Goal: Register for event/course

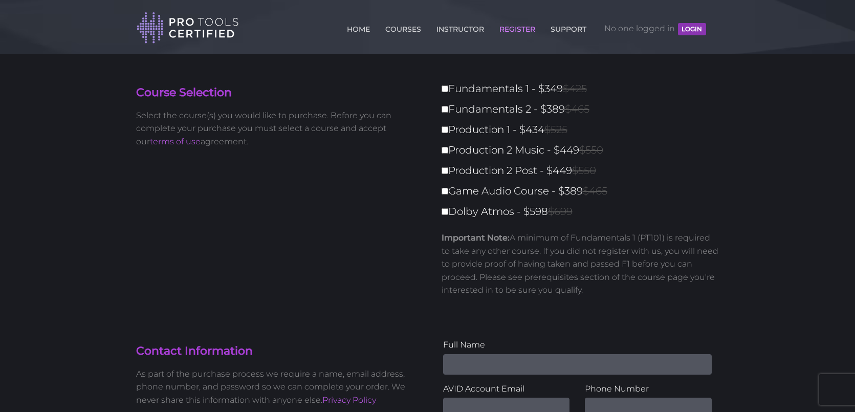
click at [695, 187] on label "Game Audio Course - $389 $465" at bounding box center [584, 191] width 284 height 18
click at [448, 188] on input "Game Audio Course - $389 $465" at bounding box center [445, 191] width 7 height 7
checkbox input "true"
type input "389"
click at [510, 88] on label "Fundamentals 1 - $349 $425" at bounding box center [584, 89] width 284 height 18
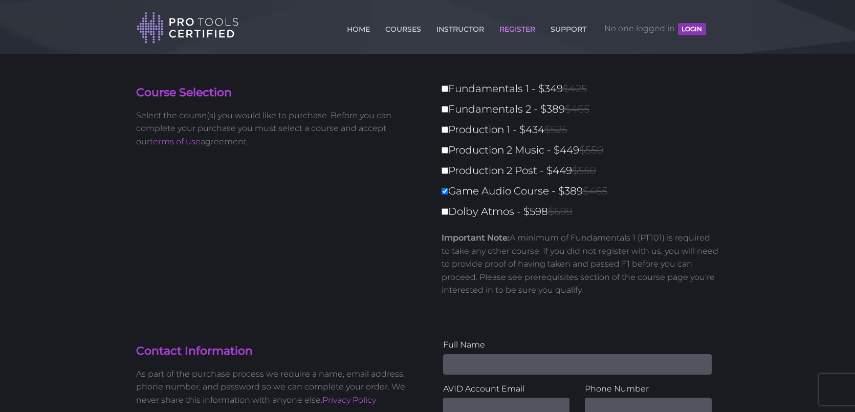
click at [448, 88] on input "Fundamentals 1 - $349 $425" at bounding box center [445, 88] width 7 height 7
checkbox input "true"
type input "738"
click at [465, 191] on label "Game Audio Course - $389 $465" at bounding box center [584, 191] width 284 height 18
click at [448, 191] on input "Game Audio Course - $389 $465" at bounding box center [445, 191] width 7 height 7
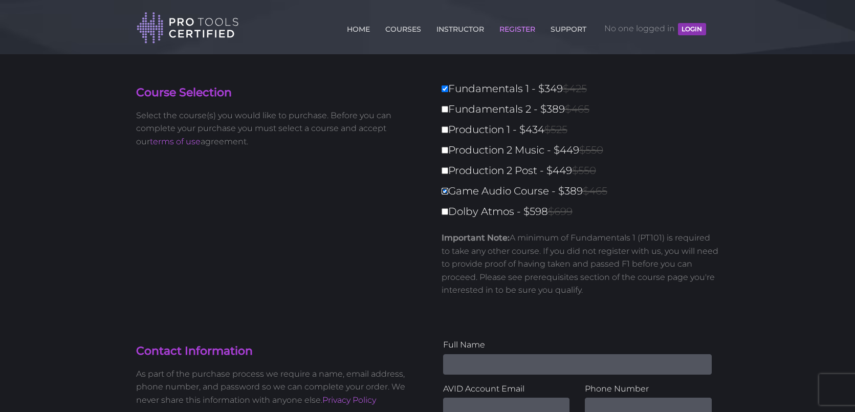
checkbox input "false"
type input "349"
click at [684, 94] on label "Fundamentals 1 - $349 $425" at bounding box center [584, 89] width 284 height 18
click at [448, 92] on input "Fundamentals 1 - $349 $425" at bounding box center [445, 88] width 7 height 7
checkbox input "false"
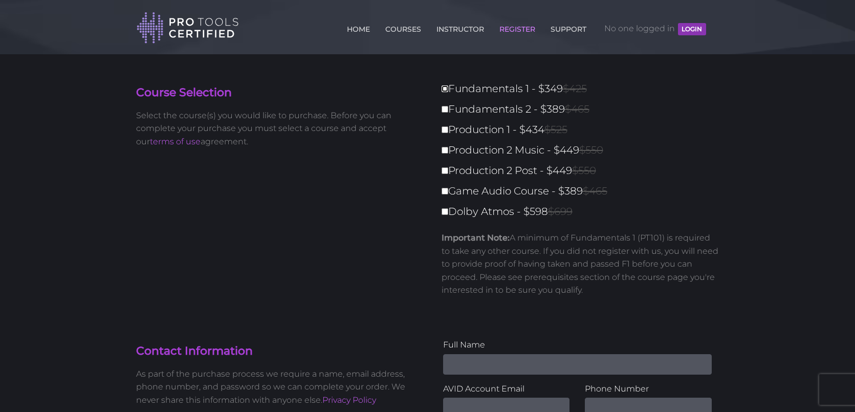
type input "0"
